Goal: Task Accomplishment & Management: Manage account settings

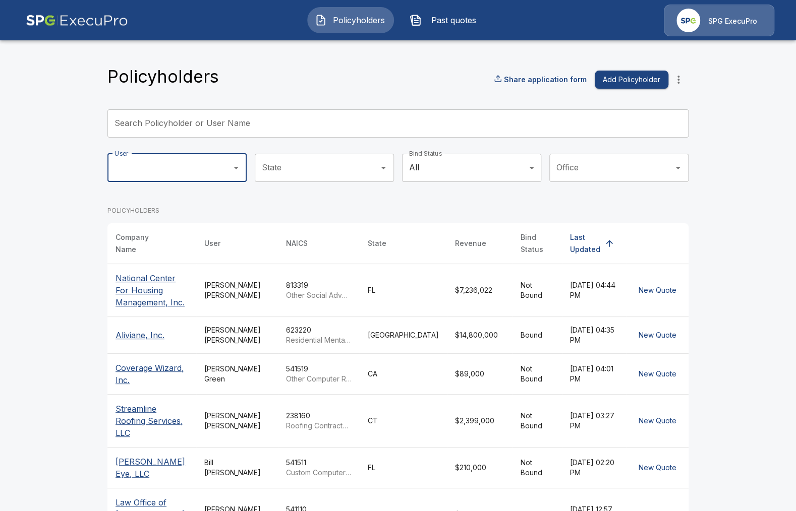
click at [752, 30] on div "SPG ExecuPro" at bounding box center [719, 21] width 110 height 32
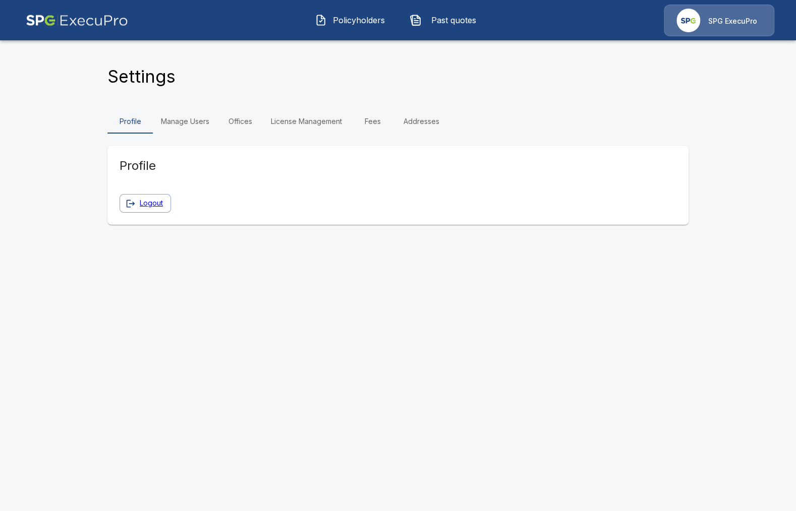
click at [78, 21] on img at bounding box center [77, 21] width 102 height 32
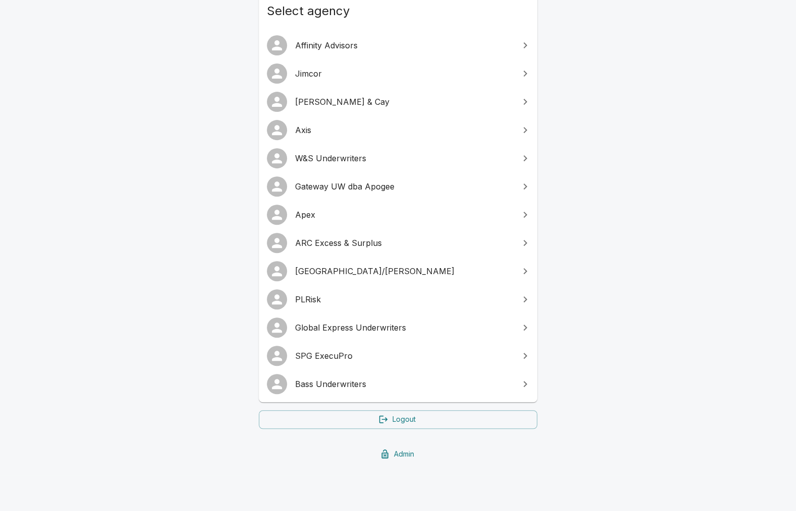
scroll to position [129, 0]
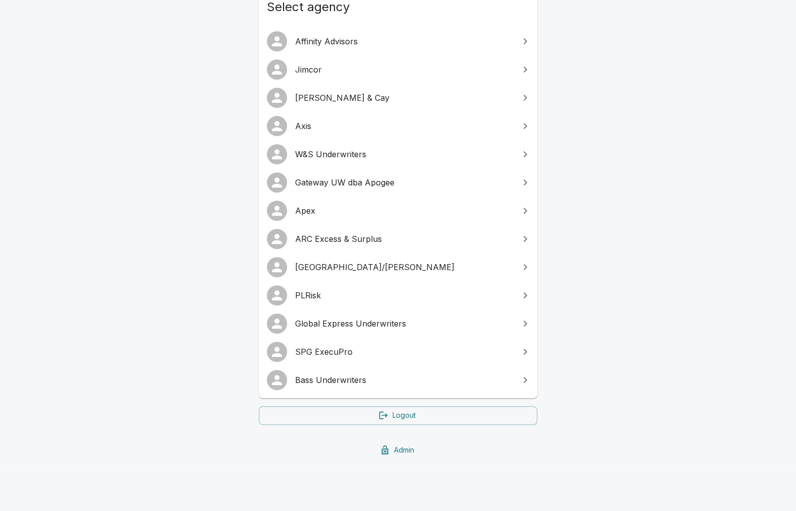
click at [342, 446] on link "Admin" at bounding box center [398, 450] width 278 height 19
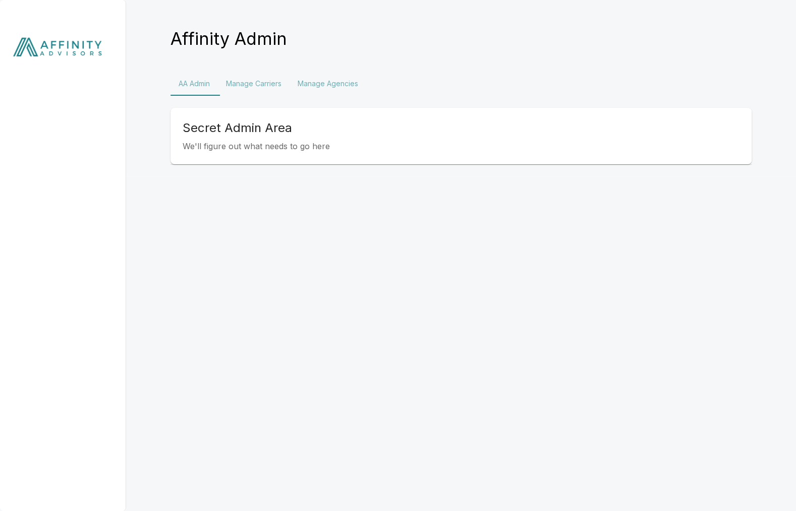
click at [312, 89] on button "Manage Agencies" at bounding box center [327, 84] width 77 height 24
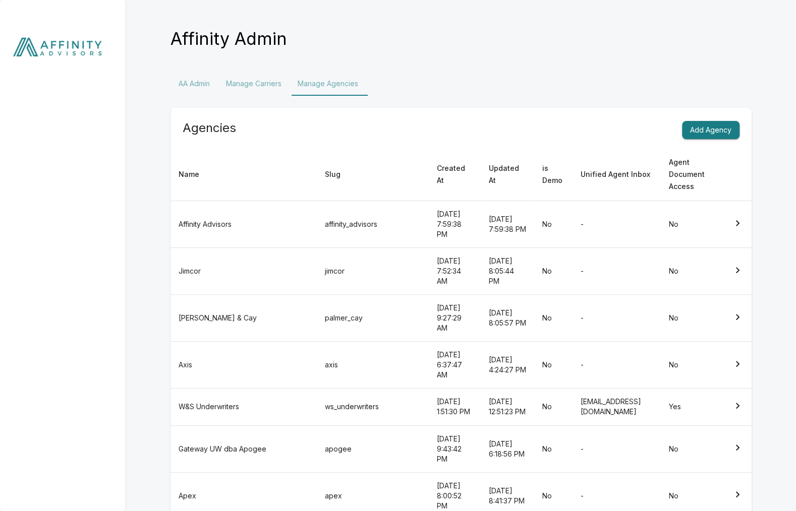
click at [263, 86] on button "Manage Carriers" at bounding box center [254, 84] width 72 height 24
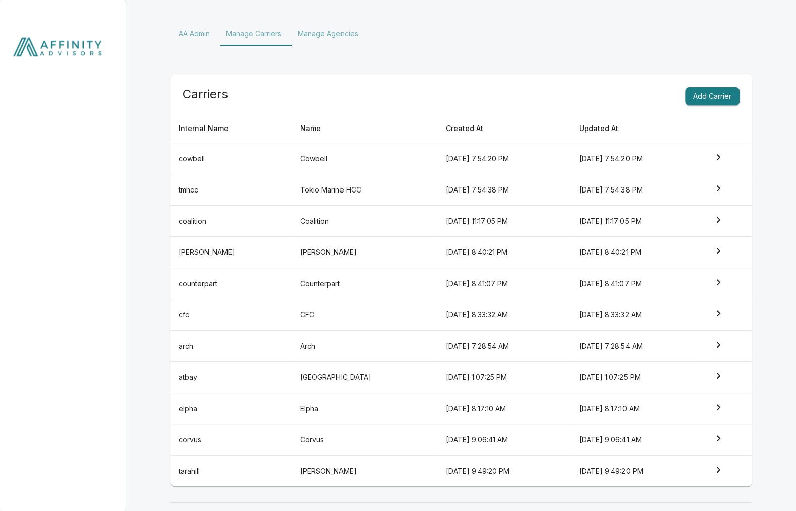
scroll to position [52, 0]
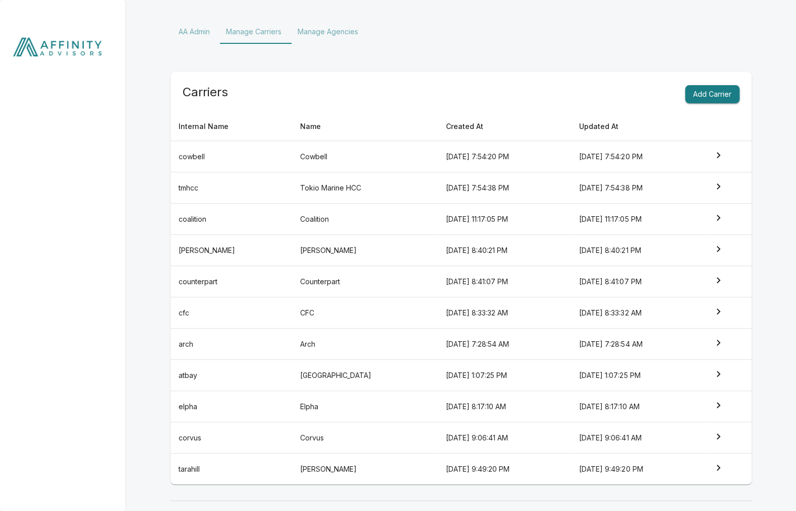
click at [317, 413] on td "Elpha" at bounding box center [365, 406] width 146 height 31
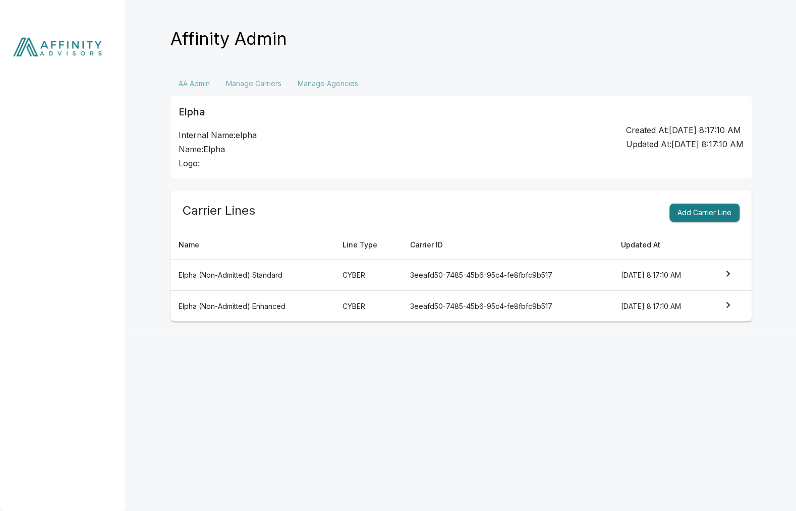
click at [321, 271] on td "Elpha (Non-Admitted) Standard" at bounding box center [252, 275] width 164 height 31
